Goal: Check status: Check status

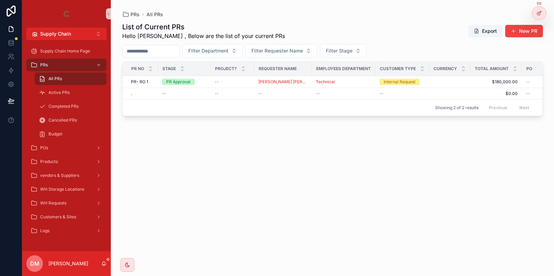
click at [60, 81] on span "All PRs" at bounding box center [54, 79] width 13 height 6
click at [145, 97] on td ". ." at bounding box center [139, 93] width 35 height 11
click at [145, 96] on div ". ." at bounding box center [142, 94] width 23 height 6
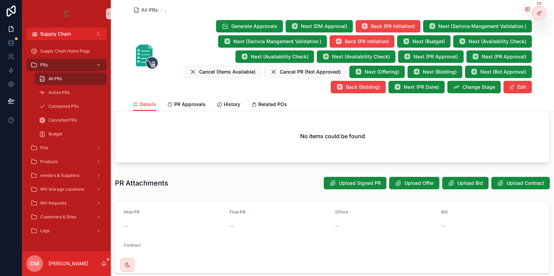
scroll to position [323, 0]
